Goal: Check status: Check status

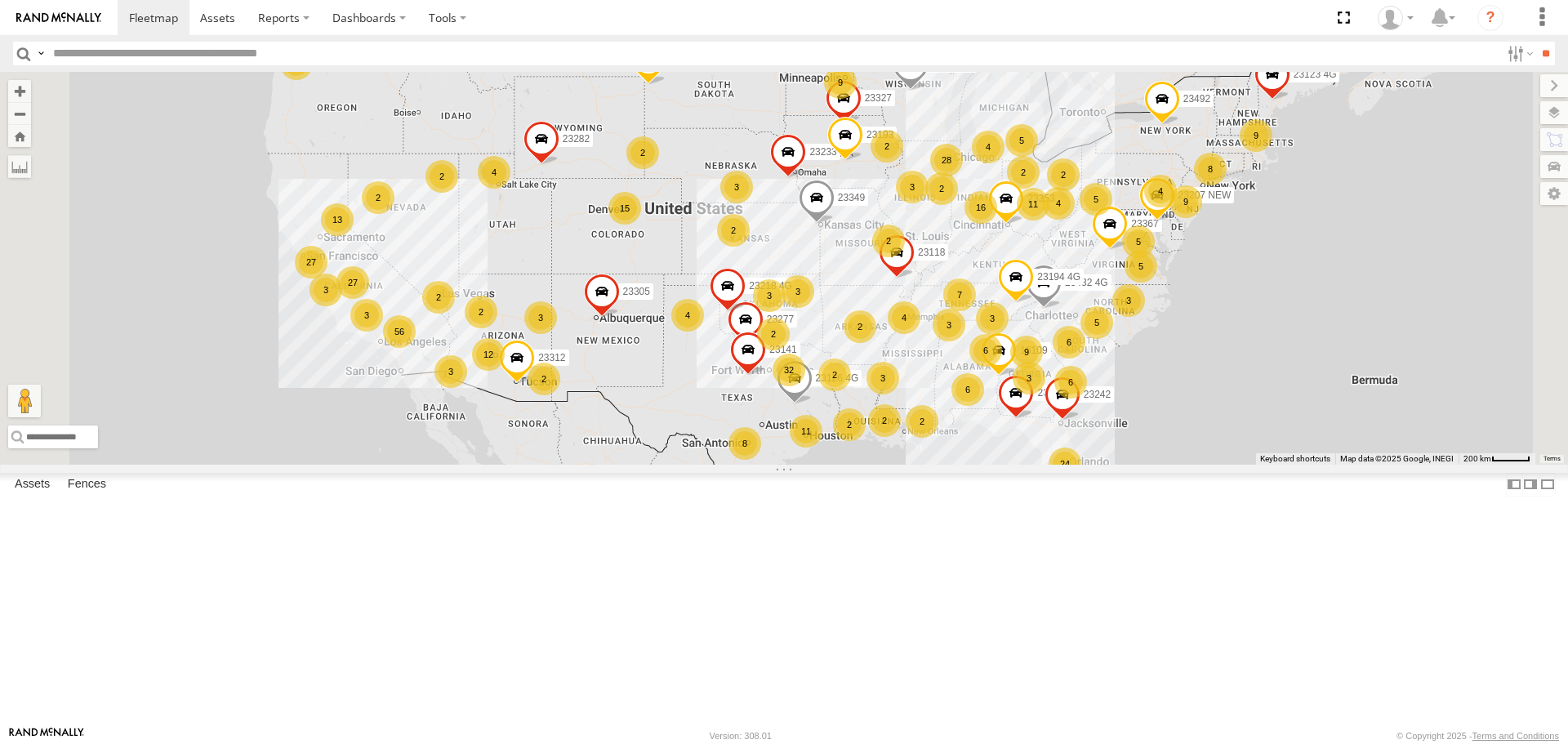
click at [105, 51] on input "text" at bounding box center [773, 54] width 1453 height 24
type input "*****"
click at [1536, 42] on input "**" at bounding box center [1545, 54] width 19 height 24
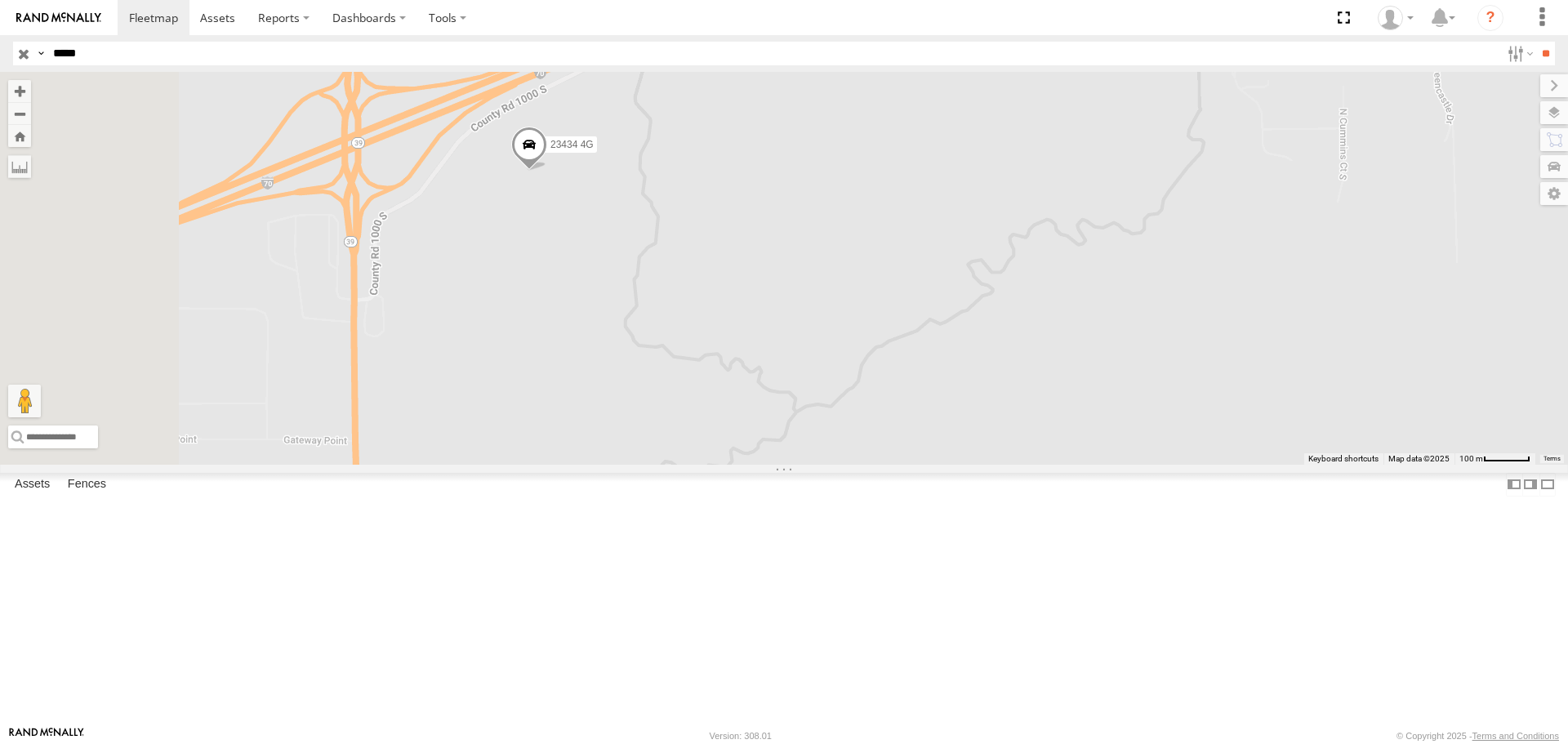
drag, startPoint x: 486, startPoint y: 302, endPoint x: 814, endPoint y: 297, distance: 328.0
click at [814, 297] on div "23434 4G 23434" at bounding box center [784, 268] width 1568 height 392
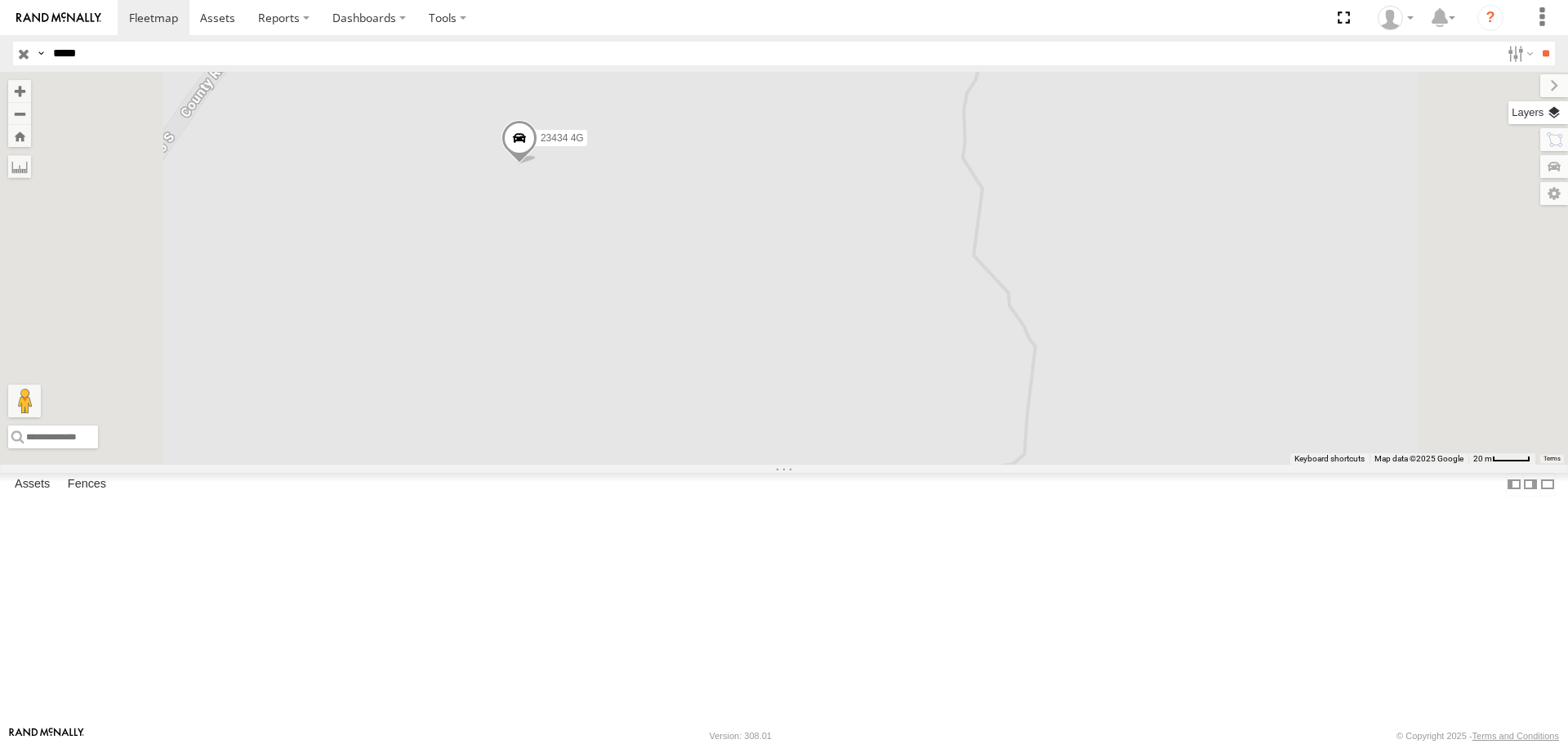
click at [1548, 115] on label at bounding box center [1538, 113] width 60 height 23
click at [0, 0] on span "Basemaps" at bounding box center [0, 0] width 0 height 0
click at [0, 0] on span "Satellite + Roadmap" at bounding box center [0, 0] width 0 height 0
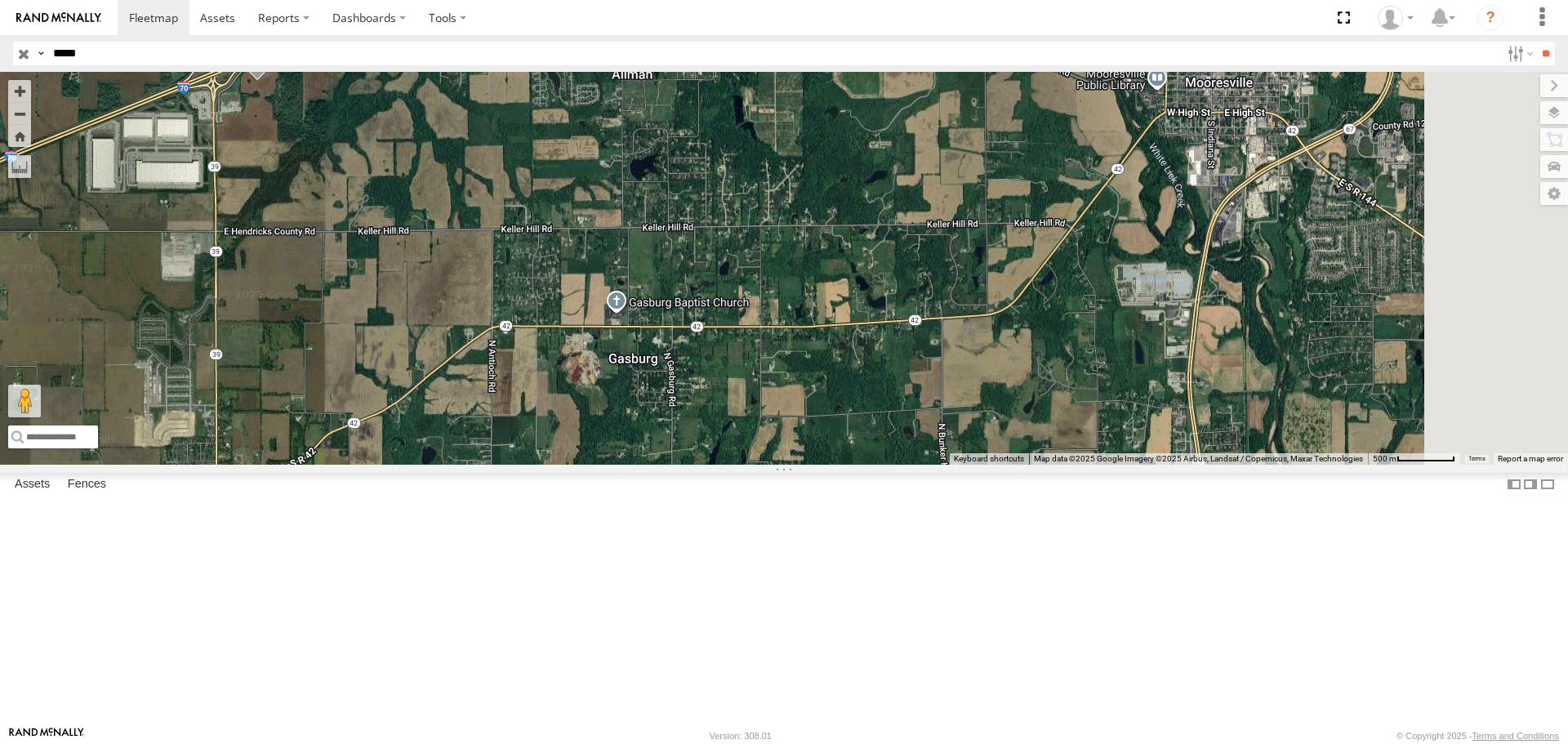
drag, startPoint x: 895, startPoint y: 496, endPoint x: 643, endPoint y: 341, distance: 295.9
click at [643, 341] on div "23434 4G 23434" at bounding box center [784, 268] width 1568 height 392
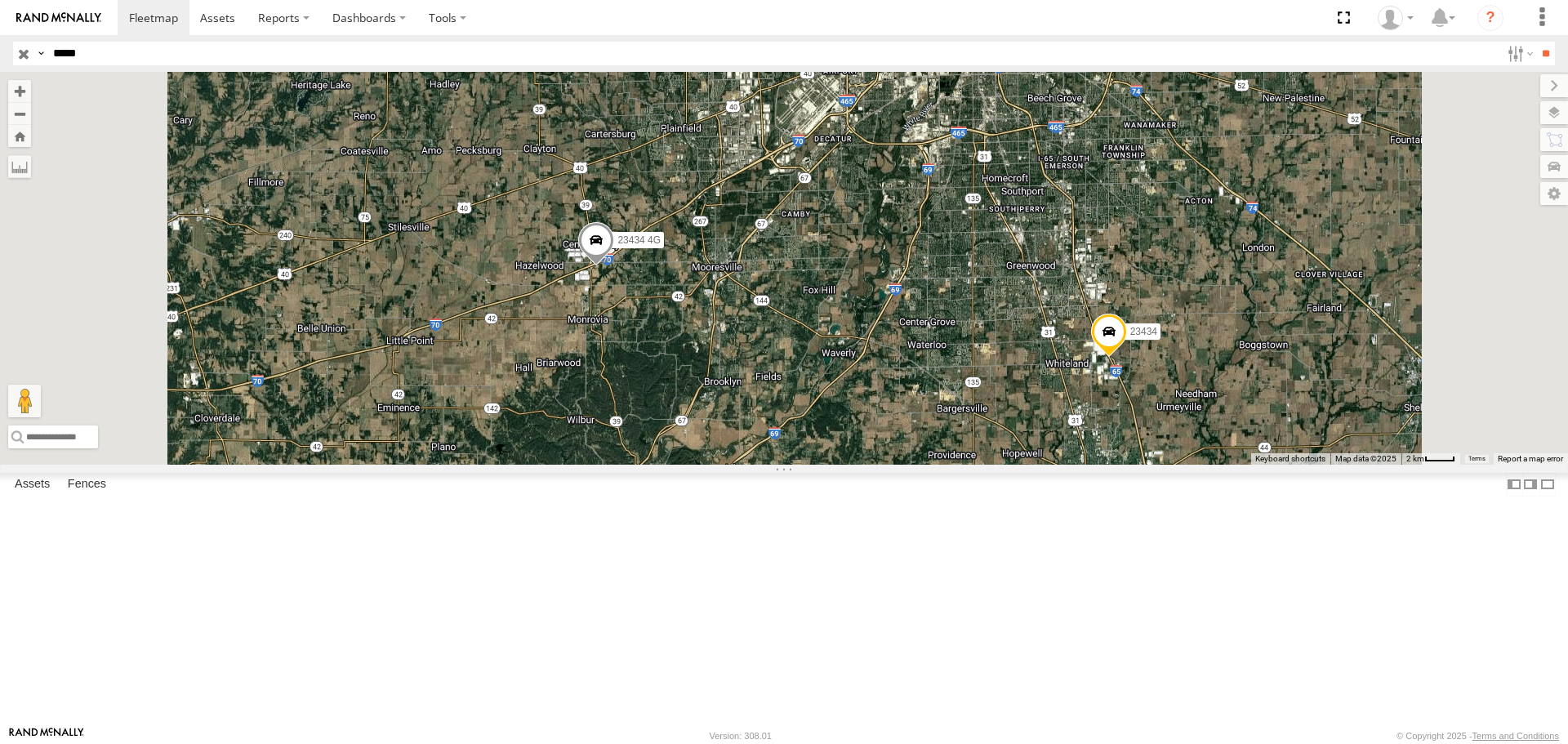
click at [1127, 359] on span at bounding box center [1109, 337] width 36 height 44
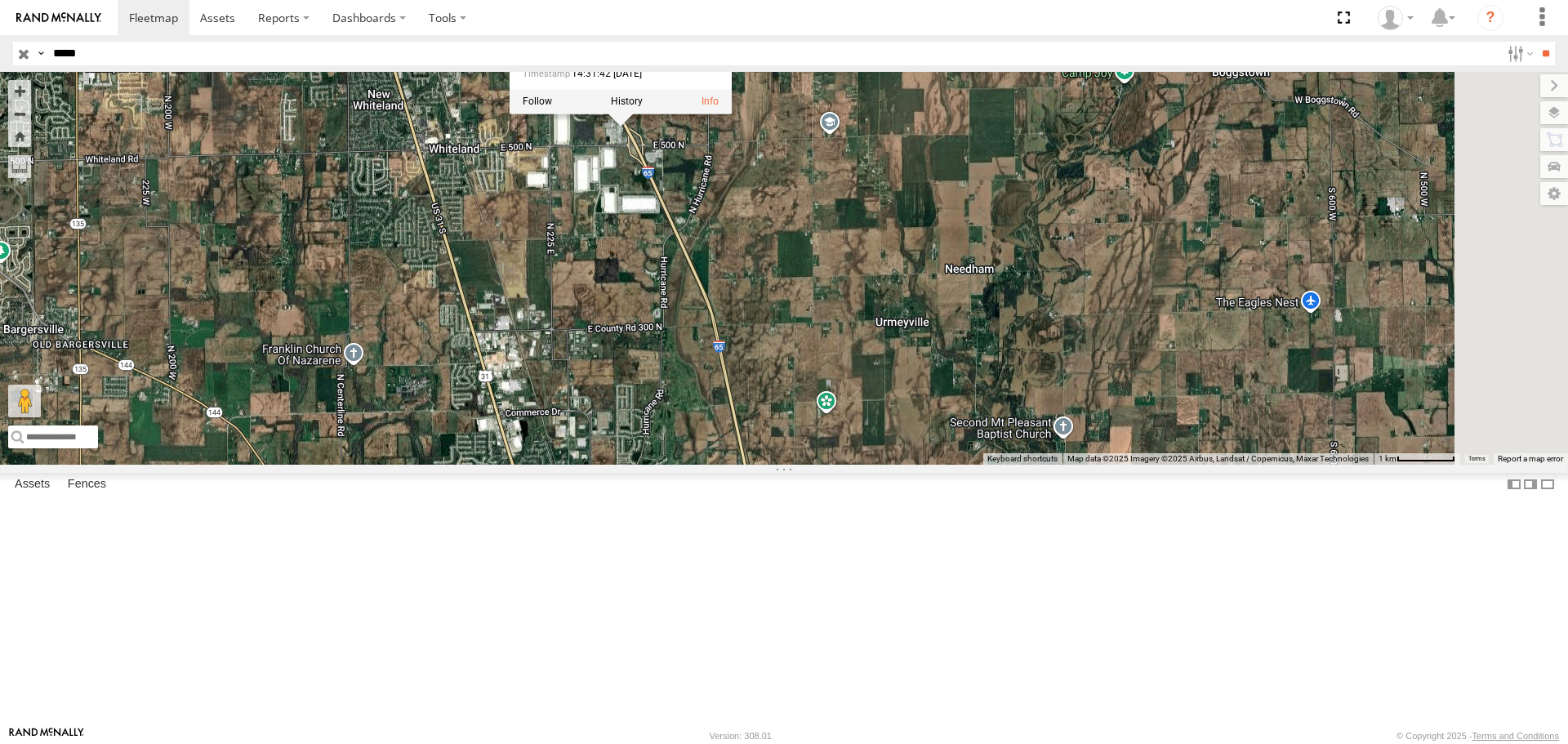
drag, startPoint x: 1258, startPoint y: 442, endPoint x: 781, endPoint y: 402, distance: 478.7
click at [781, 402] on div "23434 4G 23434 23434 All Assets N Warrior Trl Whiteland 39.55372 , -86.04446 0 …" at bounding box center [784, 268] width 1568 height 392
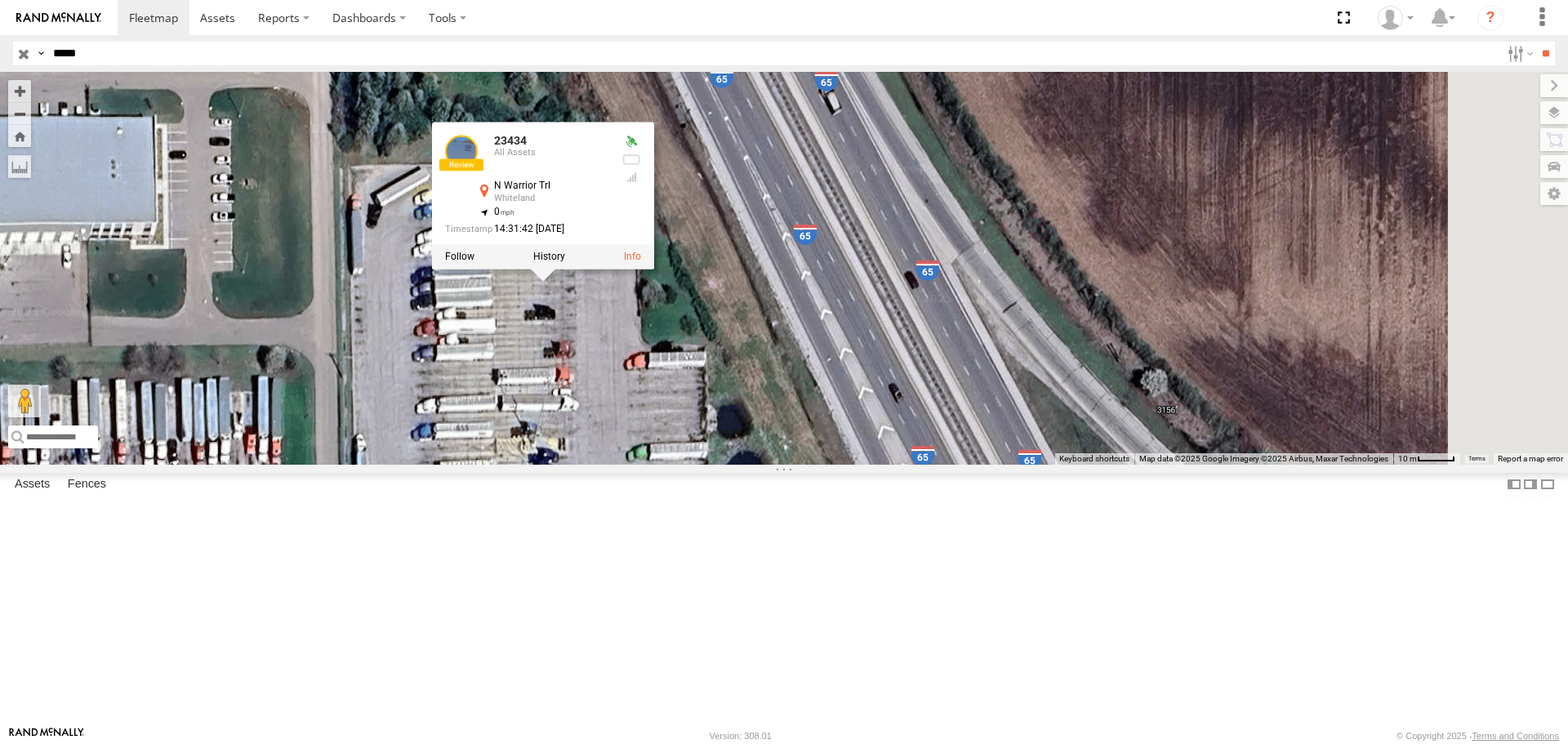
drag, startPoint x: 844, startPoint y: 172, endPoint x: 768, endPoint y: 641, distance: 475.1
click at [768, 464] on div "23434 4G 23434 23434 All Assets N Warrior Trl Whiteland 39.55372 , -86.04446 0 …" at bounding box center [784, 268] width 1568 height 392
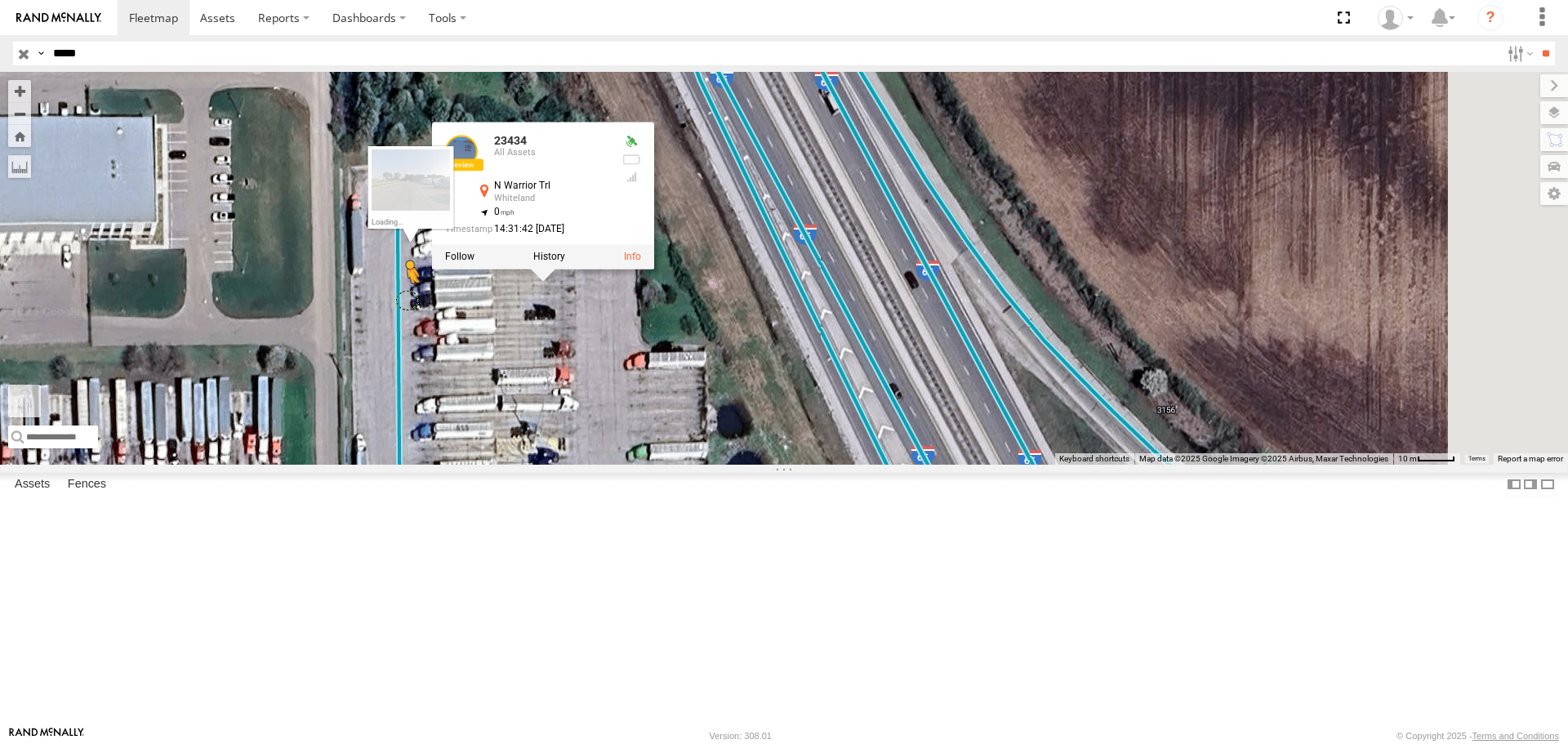
drag, startPoint x: 421, startPoint y: 662, endPoint x: 613, endPoint y: 431, distance: 300.4
click at [613, 431] on div "23434 4G 23434 23434 All Assets N Warrior Trl Whiteland 39.55372 , -86.04446 0 …" at bounding box center [784, 268] width 1568 height 392
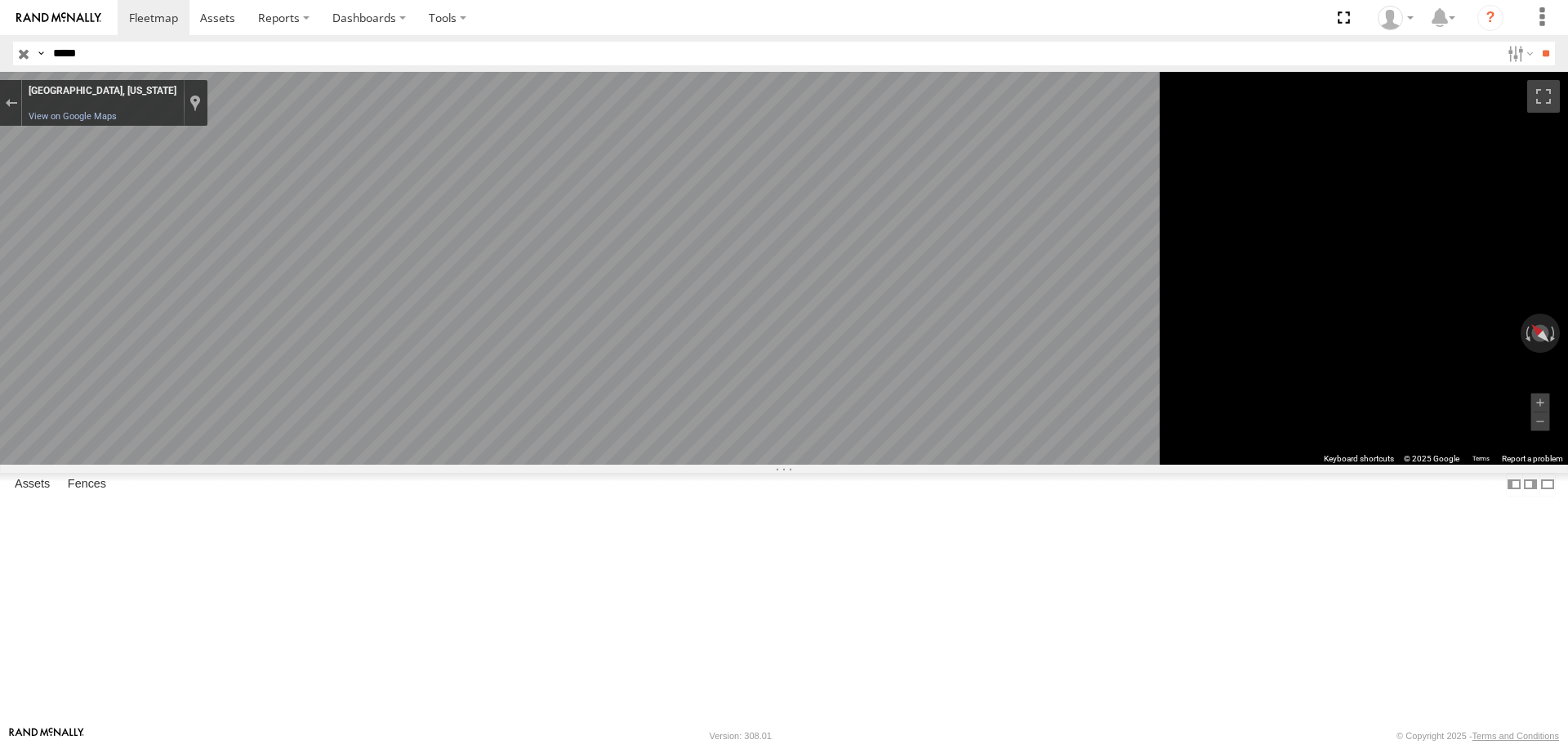
click at [0, 401] on main "← Move left → Move right ↑ Move up ↓ Move down + Zoom in - Zoom out Home Jump l…" at bounding box center [784, 398] width 1568 height 654
click at [181, 455] on main "← Move left → Move right ↑ Move up ↓ Move down + Zoom in - Zoom out Home Jump l…" at bounding box center [784, 398] width 1568 height 654
click at [305, 501] on main "← Move left → Move right ↑ Move up ↓ Move down + Zoom in - Zoom out Home Jump l…" at bounding box center [784, 398] width 1568 height 654
click at [1451, 453] on div "← Move left → Move right ↑ Move up ↓ Move down + Zoom in - Zoom out Home Jump l…" at bounding box center [784, 268] width 1568 height 392
click at [1470, 464] on div "← Move left → Move right ↑ Move up ↓ Move down + Zoom in - Zoom out Home Jump l…" at bounding box center [784, 268] width 1568 height 392
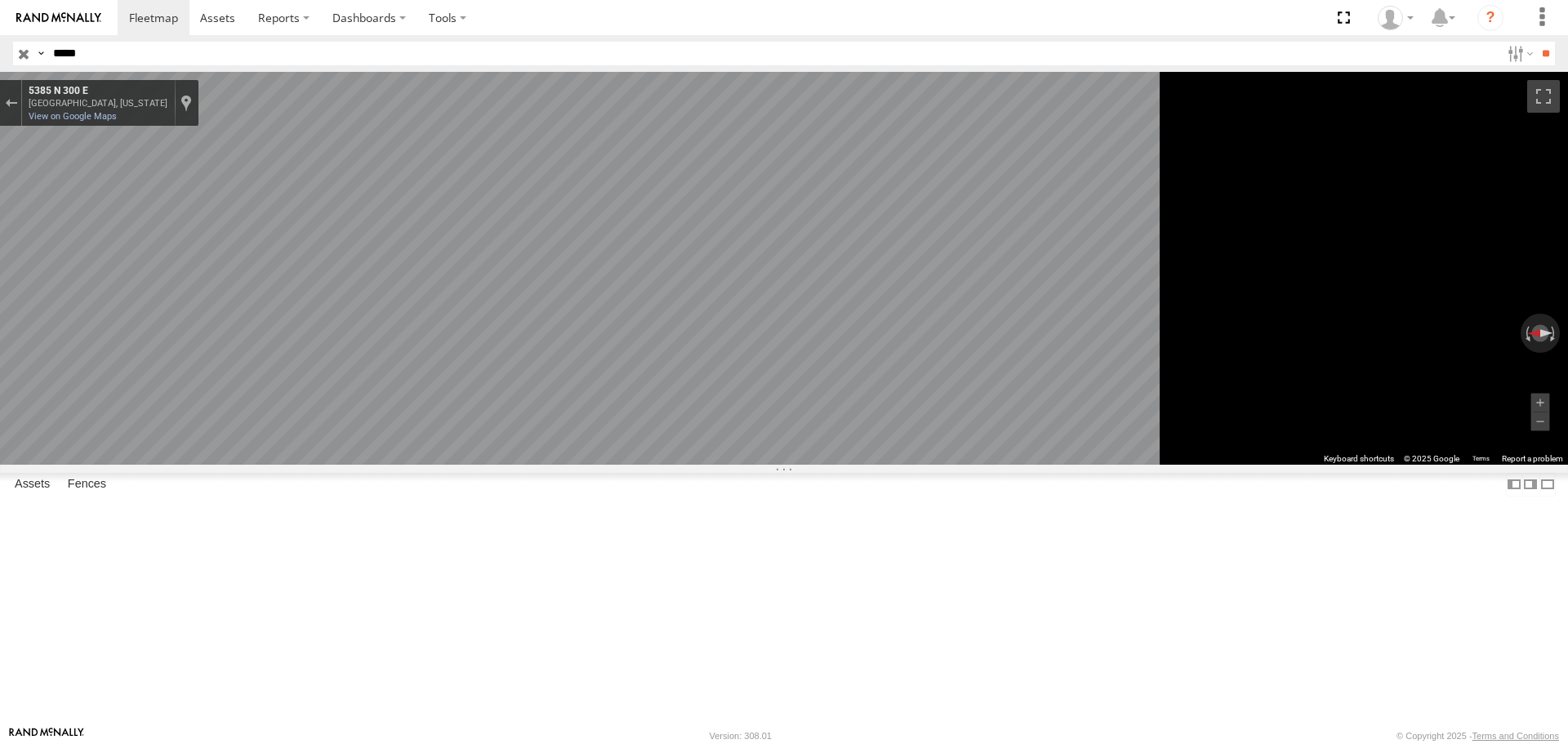
click at [0, 404] on main "← Move left → Move right ↑ Move up ↓ Move down + Zoom in - Zoom out Home Jump l…" at bounding box center [784, 398] width 1568 height 654
click at [0, 460] on main "← Move left → Move right ↑ Move up ↓ Move down + Zoom in - Zoom out Home Jump l…" at bounding box center [784, 398] width 1568 height 654
click at [1567, 486] on html at bounding box center [784, 372] width 1568 height 744
click at [17, 104] on div "Exit the Street View" at bounding box center [11, 103] width 12 height 10
